Goal: Complete application form: Complete application form

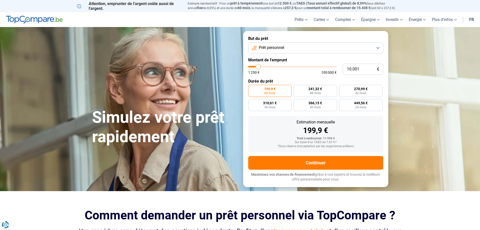
type input "47.250"
type input "47250"
click at [289, 66] on input "range" at bounding box center [292, 67] width 88 height 2
radio input "false"
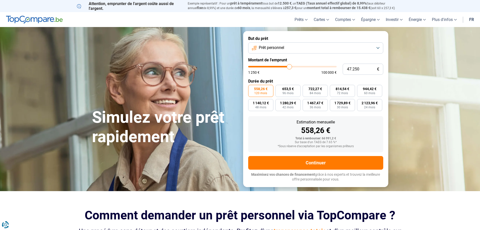
type input "30.000"
type input "30000"
click at [275, 67] on input "range" at bounding box center [292, 67] width 88 height 2
type input "19.750"
type input "19750"
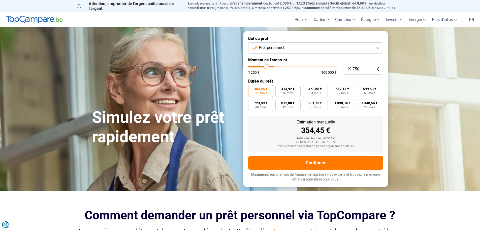
click at [266, 67] on input "range" at bounding box center [292, 67] width 88 height 2
radio input "true"
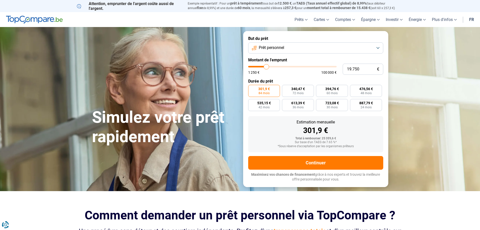
click at [269, 67] on input "range" at bounding box center [292, 67] width 88 height 2
type input "24.000"
type input "24000"
click at [270, 67] on input "range" at bounding box center [292, 67] width 88 height 2
radio input "false"
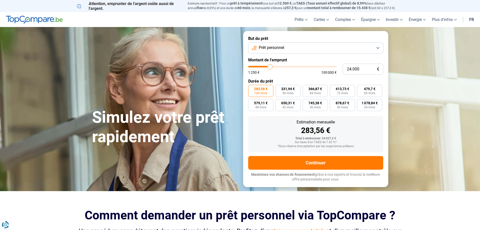
type input "20.000"
type input "20000"
click at [267, 66] on input "range" at bounding box center [292, 67] width 88 height 2
radio input "true"
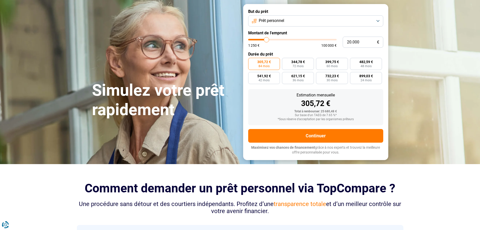
scroll to position [25, 0]
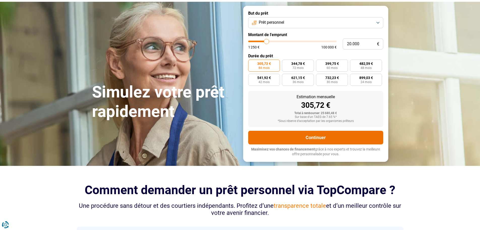
click at [317, 137] on button "Continuer" at bounding box center [315, 138] width 135 height 14
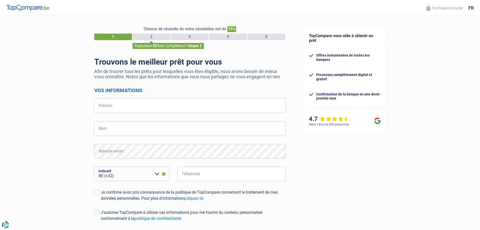
select select "32"
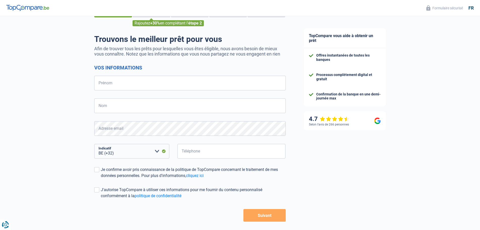
scroll to position [44, 0]
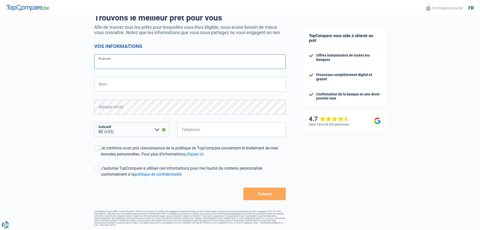
click at [118, 65] on input "Prénom" at bounding box center [189, 61] width 191 height 15
type input "guns"
type input "claude"
type input "474640370"
click at [270, 194] on button "Suivant" at bounding box center [264, 193] width 42 height 13
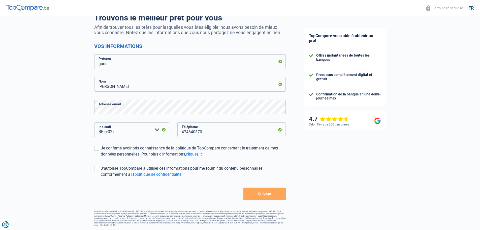
click at [262, 192] on button "Suivant" at bounding box center [264, 193] width 42 height 13
click at [98, 148] on span at bounding box center [96, 147] width 5 height 5
click at [101, 157] on input "Je confirme avoir pris connaissance de la politique de TopCompare concernant le…" at bounding box center [101, 157] width 0 height 0
click at [263, 190] on button "Suivant" at bounding box center [264, 193] width 42 height 13
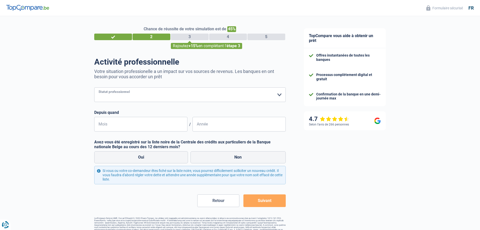
click at [125, 93] on select "Ouvrier Employé privé Employé public Invalide Indépendant Pensionné Chômeur Mut…" at bounding box center [189, 94] width 191 height 15
select select "retired"
click at [94, 88] on select "Ouvrier Employé privé Employé public Invalide Indépendant Pensionné Chômeur Mut…" at bounding box center [189, 94] width 191 height 15
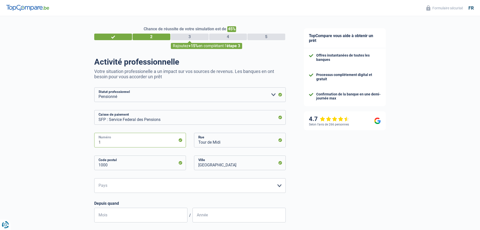
click at [157, 141] on input "1" at bounding box center [140, 140] width 92 height 15
click at [233, 138] on input "Tour de Midi" at bounding box center [240, 140] width 92 height 15
